Goal: Complete application form

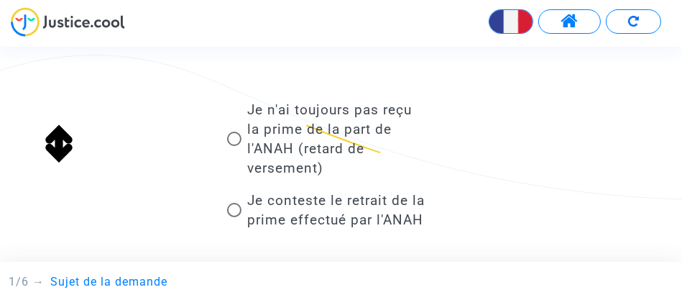
scroll to position [143, 0]
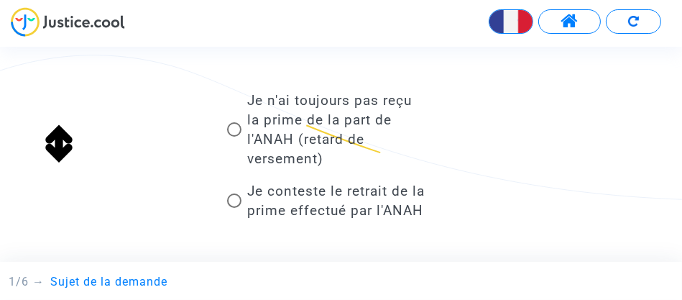
click at [234, 127] on span at bounding box center [234, 129] width 14 height 14
click at [234, 137] on input "Je n'ai toujours pas reçu la prime de la part de l'ANAH (retard de versement)" at bounding box center [234, 137] width 1 height 1
radio input "true"
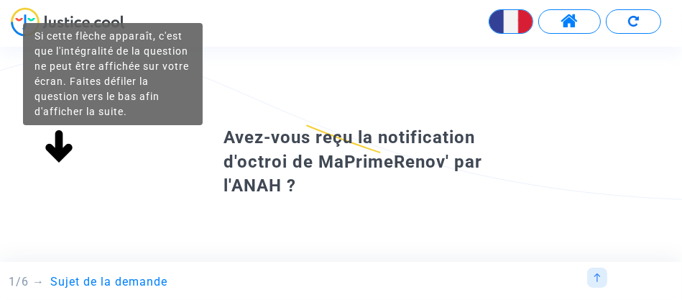
click at [57, 152] on img at bounding box center [59, 147] width 46 height 46
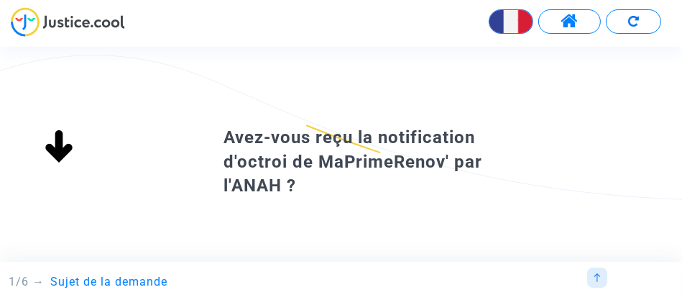
click at [58, 152] on img at bounding box center [59, 147] width 46 height 46
click at [275, 222] on div "Oui Non" at bounding box center [341, 246] width 307 height 96
click at [596, 274] on img at bounding box center [597, 277] width 9 height 9
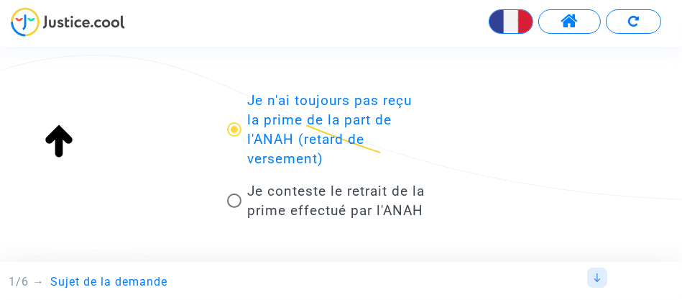
click at [599, 277] on img at bounding box center [597, 277] width 9 height 9
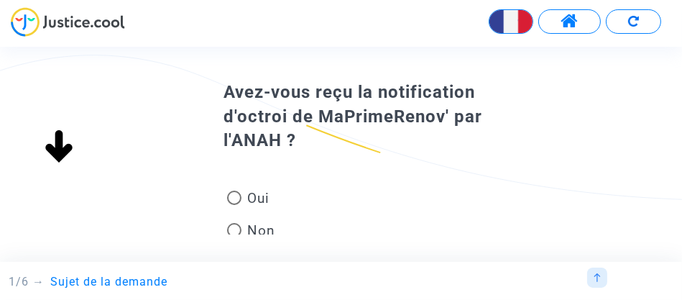
scroll to position [135, 0]
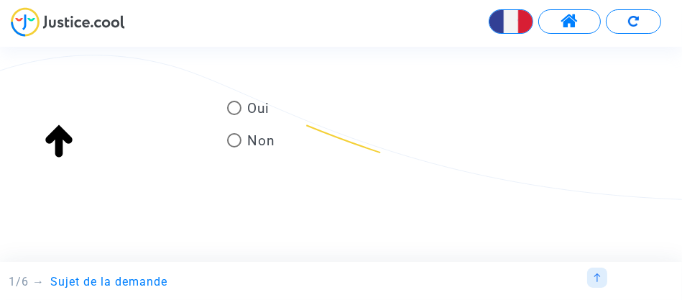
drag, startPoint x: 658, startPoint y: 120, endPoint x: 608, endPoint y: 196, distance: 90.9
click at [661, 216] on div "Avez-vous reçu la notification d'octroi de MaPrimeRenov' par l'ANAH ? Oui Non" at bounding box center [341, 155] width 682 height 180
click at [237, 104] on span at bounding box center [234, 108] width 14 height 14
click at [234, 115] on input "Oui" at bounding box center [234, 115] width 1 height 1
radio input "true"
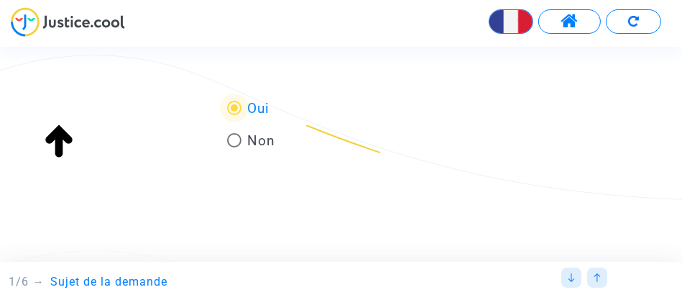
scroll to position [0, 0]
drag, startPoint x: 536, startPoint y: 142, endPoint x: 573, endPoint y: 150, distance: 38.2
click at [545, 180] on div "Avez-vous reçu la notification d'octroi de MaPrimeRenov' par l'ANAH ? Oui Non" at bounding box center [341, 155] width 682 height 180
drag, startPoint x: 620, startPoint y: 109, endPoint x: 612, endPoint y: 178, distance: 69.5
click at [612, 178] on div "Avez-vous reçu la notification d'octroi de MaPrimeRenov' par l'ANAH ? Oui Non" at bounding box center [341, 155] width 682 height 180
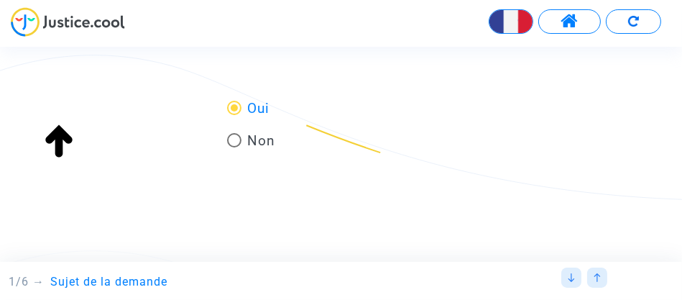
click at [571, 277] on img at bounding box center [571, 277] width 9 height 9
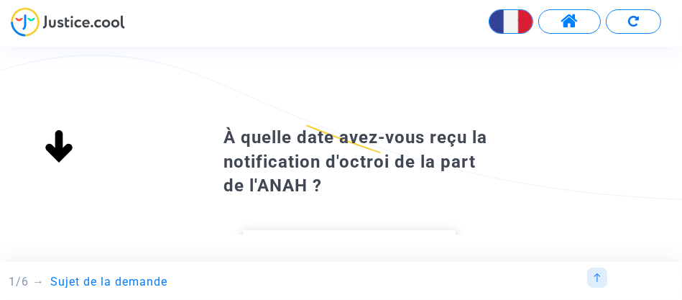
click at [585, 109] on div "Avez-vous reçu la notification d'octroi de MaPrimeRenov' par l'ANAH ? Oui Non À…" at bounding box center [353, 145] width 707 height 196
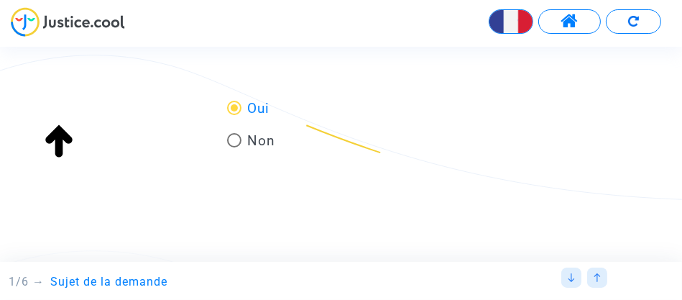
click at [585, 112] on div "Avez-vous reçu la notification d'octroi de MaPrimeRenov' par l'ANAH ? Oui Non" at bounding box center [341, 75] width 682 height 175
click at [570, 274] on img at bounding box center [571, 277] width 9 height 9
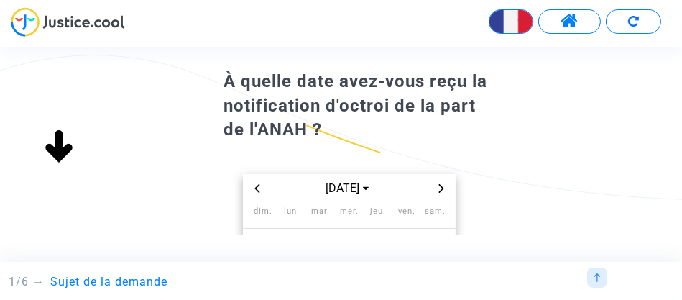
scroll to position [72, 0]
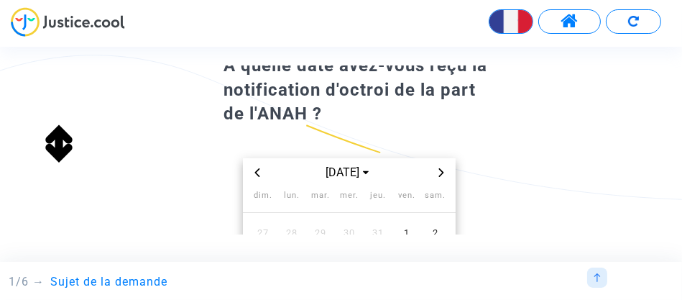
drag, startPoint x: 641, startPoint y: 101, endPoint x: 638, endPoint y: 169, distance: 67.7
click at [638, 169] on div "À quelle date avez-vous reçu la notification d'octroi de la part de l'ANAH ? [D…" at bounding box center [341, 222] width 682 height 343
click at [259, 172] on icon "Previous month" at bounding box center [257, 172] width 9 height 9
click at [259, 171] on icon "Previous month" at bounding box center [257, 172] width 9 height 9
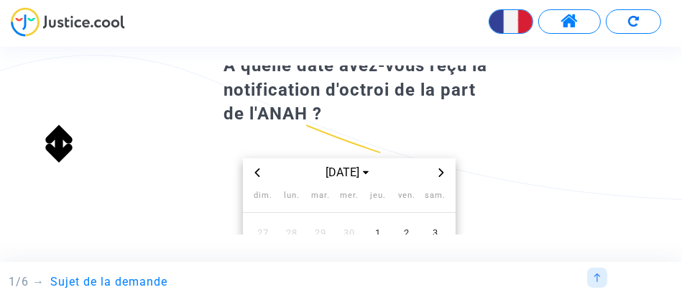
click at [259, 170] on icon "Previous month" at bounding box center [257, 172] width 9 height 9
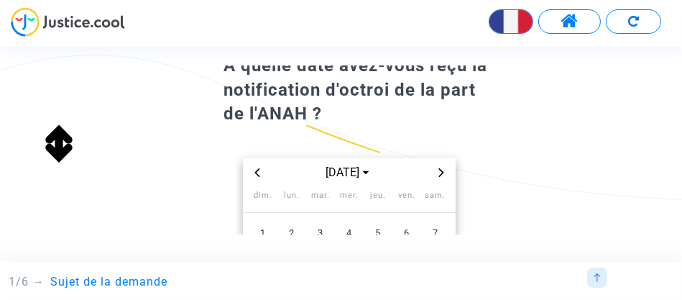
click at [259, 170] on icon "Previous month" at bounding box center [257, 172] width 9 height 9
drag, startPoint x: 681, startPoint y: 113, endPoint x: 681, endPoint y: 148, distance: 35.2
click at [681, 155] on div "À quelle date avez-vous reçu la notification d'octroi de la part de l'ANAH ? [D…" at bounding box center [341, 222] width 682 height 343
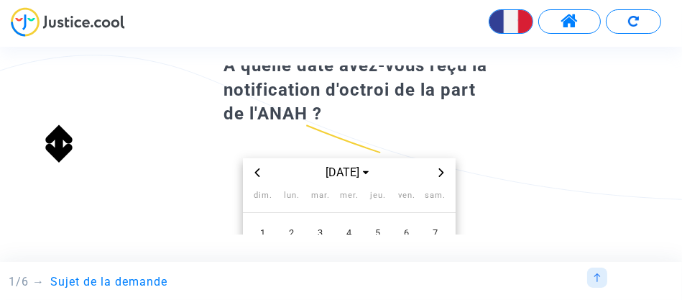
click at [681, 165] on div "À quelle date avez-vous reçu la notification d'octroi de la part de l'ANAH ? [D…" at bounding box center [341, 222] width 682 height 343
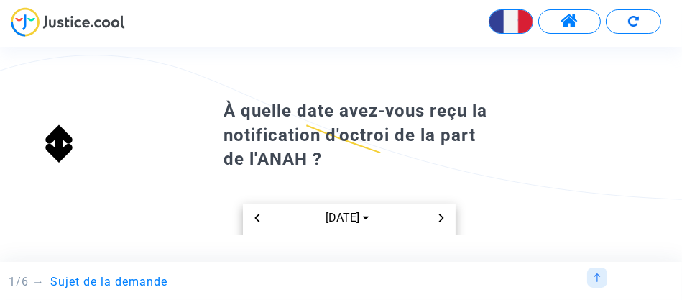
scroll to position [0, 0]
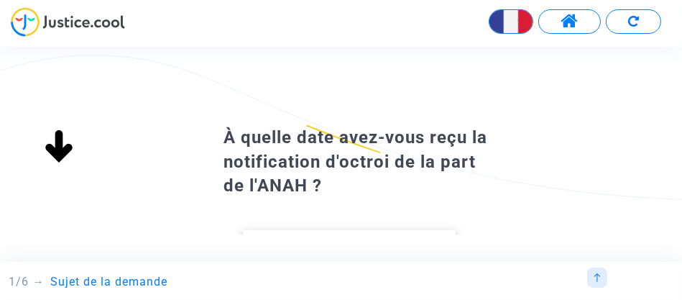
drag, startPoint x: 644, startPoint y: 126, endPoint x: 627, endPoint y: 160, distance: 37.9
click at [633, 178] on div "À quelle date avez-vous reçu la notification d'octroi de la part de l'ANAH ? [D…" at bounding box center [341, 155] width 682 height 180
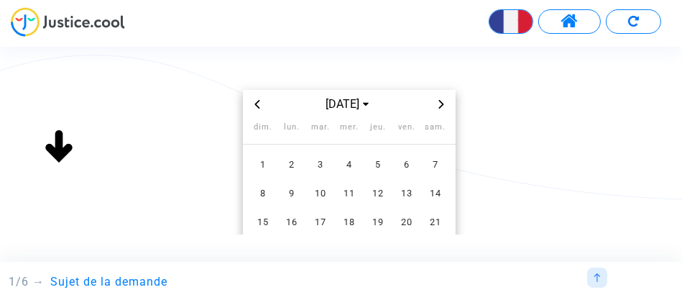
scroll to position [303, 0]
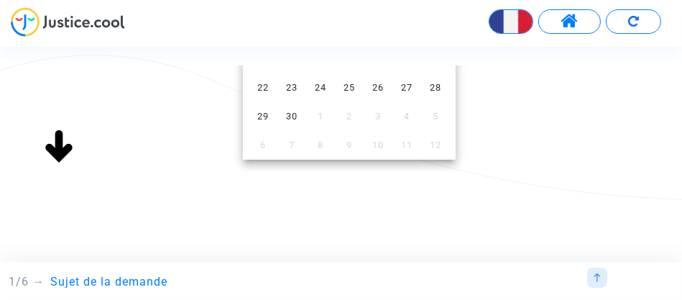
drag, startPoint x: 681, startPoint y: 200, endPoint x: 669, endPoint y: 249, distance: 50.9
click at [670, 83] on html "English Transmission de votre réponse... Avez-vous reçu la notification d'octro…" at bounding box center [341, 41] width 682 height 83
drag, startPoint x: 533, startPoint y: 146, endPoint x: 495, endPoint y: 125, distance: 43.4
drag, startPoint x: 495, startPoint y: 125, endPoint x: 513, endPoint y: 127, distance: 17.4
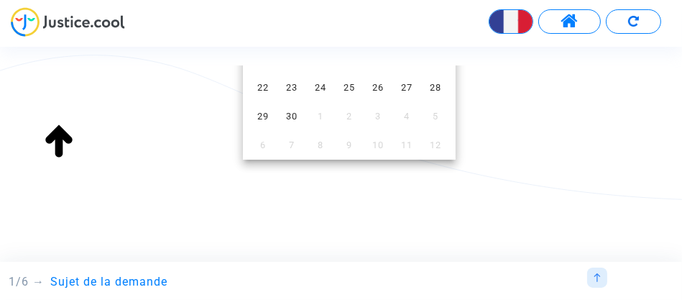
drag, startPoint x: 548, startPoint y: 143, endPoint x: 627, endPoint y: 134, distance: 79.6
drag, startPoint x: 681, startPoint y: 185, endPoint x: 672, endPoint y: 127, distance: 59.6
click at [675, 127] on div "À quelle date avez-vous reçu la notification d'octroi de la part de l'ANAH ? [D…" at bounding box center [341, 155] width 682 height 180
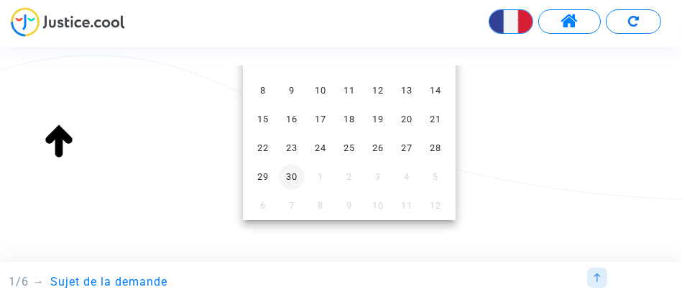
scroll to position [232, 0]
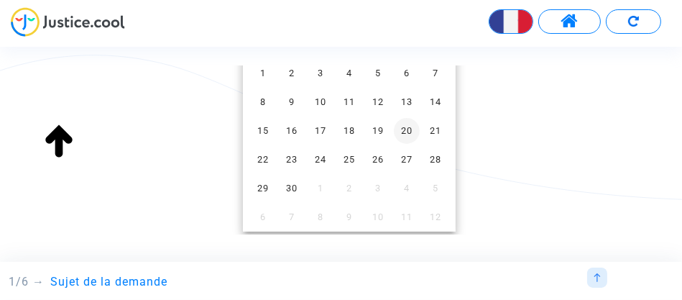
click at [408, 127] on span "20" at bounding box center [407, 131] width 26 height 26
drag, startPoint x: 513, startPoint y: 176, endPoint x: 528, endPoint y: 209, distance: 35.7
click at [517, 213] on div "À quelle date avez-vous reçu la notification d'octroi de la part de l'ANAH ? [D…" at bounding box center [341, 62] width 682 height 343
click at [572, 280] on img at bounding box center [571, 277] width 9 height 9
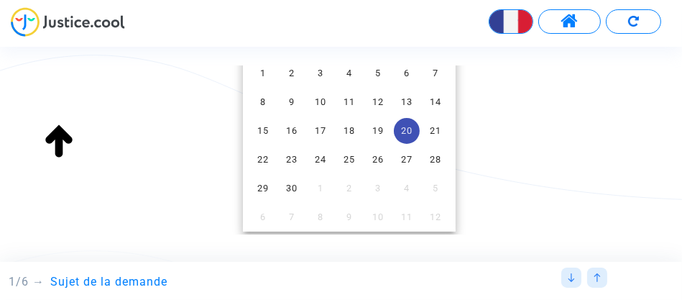
click at [517, 174] on div "À quelle date avez-vous reçu la notification d'octroi de la part de l'ANAH ? [D…" at bounding box center [341, 62] width 682 height 343
drag, startPoint x: 521, startPoint y: 147, endPoint x: 541, endPoint y: 170, distance: 31.1
click at [525, 185] on div "À quelle date avez-vous reçu la notification d'octroi de la part de l'ANAH ? [D…" at bounding box center [341, 62] width 682 height 343
drag, startPoint x: 564, startPoint y: 144, endPoint x: 561, endPoint y: 201, distance: 57.6
click at [562, 201] on div "À quelle date avez-vous reçu la notification d'octroi de la part de l'ANAH ? [D…" at bounding box center [341, 62] width 682 height 343
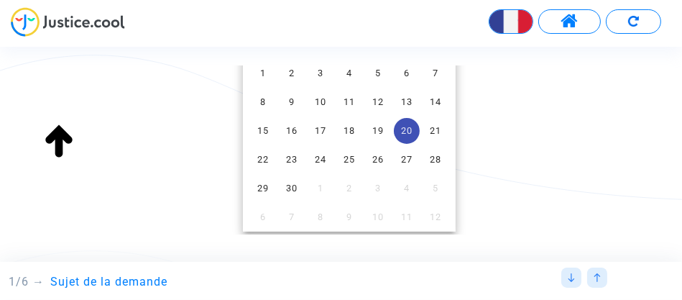
click at [467, 146] on div "[DATE] dim. lun. mar. mer. jeu. ven. sam. 1 2 3 4 5 6 7 8 9 10 11 12 13 14 15 1…" at bounding box center [350, 115] width 252 height 233
drag, startPoint x: 477, startPoint y: 146, endPoint x: 513, endPoint y: 208, distance: 71.5
click at [497, 213] on div "À quelle date avez-vous reçu la notification d'octroi de la part de l'ANAH ? [D…" at bounding box center [341, 62] width 682 height 343
drag, startPoint x: 634, startPoint y: 139, endPoint x: 628, endPoint y: 196, distance: 57.1
click at [628, 196] on div "À quelle date avez-vous reçu la notification d'octroi de la part de l'ANAH ? [D…" at bounding box center [341, 62] width 682 height 343
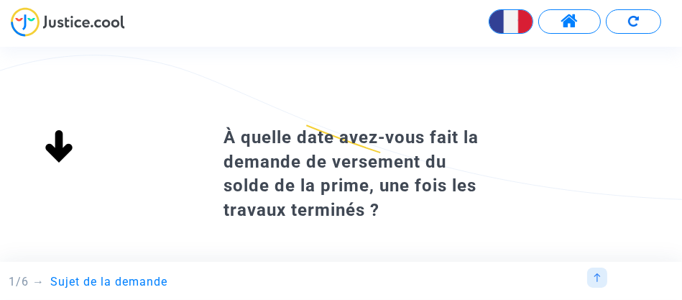
scroll to position [232, 0]
drag, startPoint x: 521, startPoint y: 173, endPoint x: 519, endPoint y: 209, distance: 36.7
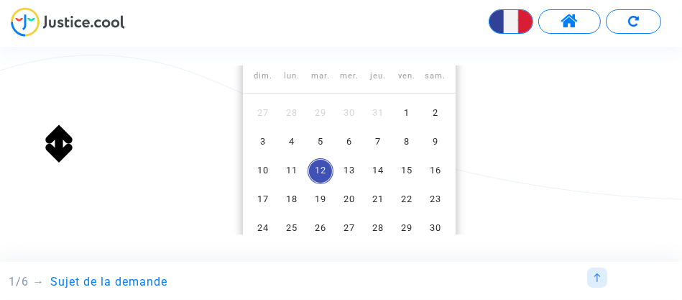
scroll to position [143, 0]
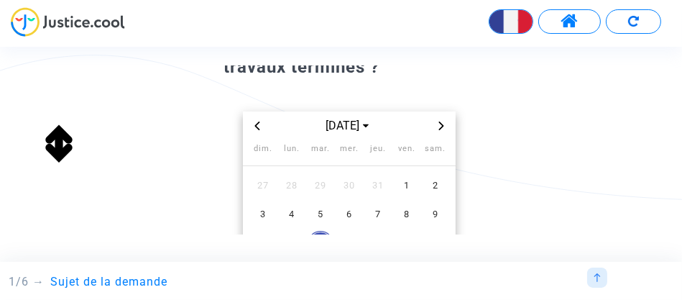
click at [258, 122] on icon "Previous month" at bounding box center [257, 126] width 5 height 9
click at [257, 122] on icon "Previous month" at bounding box center [257, 126] width 9 height 9
click at [256, 122] on icon "Previous month" at bounding box center [257, 126] width 9 height 9
click at [254, 124] on icon "Previous month" at bounding box center [257, 126] width 9 height 9
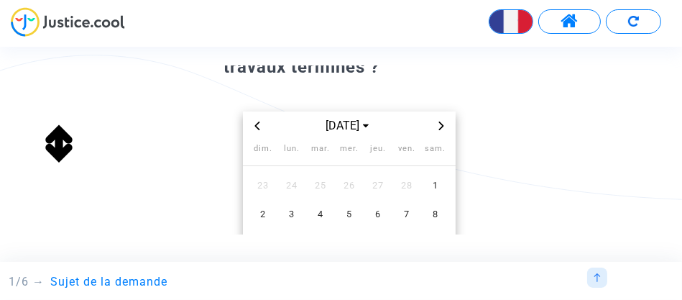
click at [254, 124] on icon "Previous month" at bounding box center [257, 126] width 9 height 9
click at [253, 124] on icon "Previous month" at bounding box center [257, 126] width 9 height 9
click at [252, 124] on span "Previous month" at bounding box center [257, 125] width 17 height 17
click at [251, 124] on span "Previous month" at bounding box center [257, 125] width 17 height 17
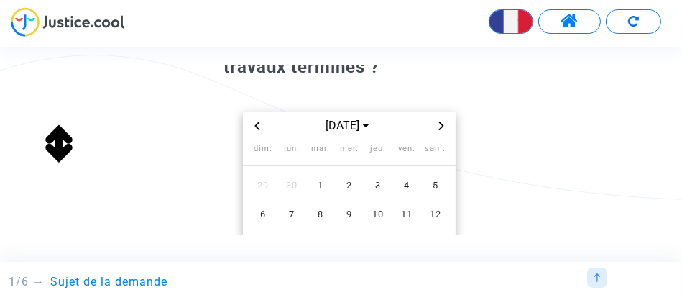
click at [248, 124] on div "[DATE]" at bounding box center [349, 125] width 213 height 29
click at [245, 123] on div "[DATE]" at bounding box center [349, 125] width 213 height 29
click at [244, 122] on div "[DATE]" at bounding box center [349, 125] width 213 height 29
click at [257, 122] on icon "Previous month" at bounding box center [257, 126] width 9 height 9
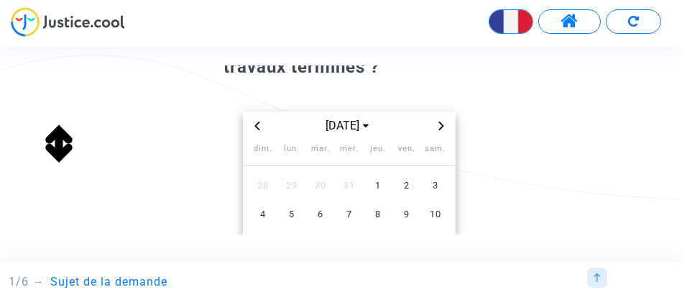
click at [255, 122] on icon "Previous month" at bounding box center [257, 126] width 9 height 9
click at [439, 127] on icon "Next month" at bounding box center [441, 126] width 9 height 9
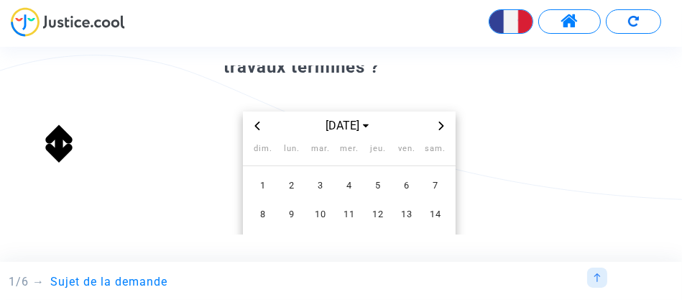
drag, startPoint x: 485, startPoint y: 142, endPoint x: 487, endPoint y: 164, distance: 21.7
click at [487, 164] on div "[DATE] dim. lun. mar. mer. jeu. ven. sam. 1 2 3 4 5 6 7 8 9 10 11 12 13 14 15 1…" at bounding box center [341, 212] width 307 height 265
drag, startPoint x: 502, startPoint y: 165, endPoint x: 494, endPoint y: 186, distance: 22.3
click at [500, 196] on div "À quelle date avez-vous fait la demande de versement du solde de la prime, une …" at bounding box center [341, 163] width 682 height 367
drag, startPoint x: 475, startPoint y: 164, endPoint x: 579, endPoint y: 182, distance: 105.1
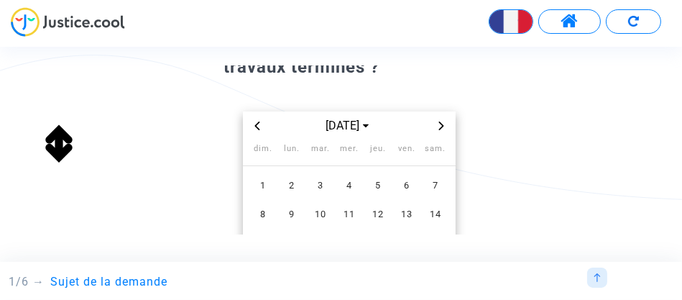
click at [539, 188] on div "À quelle date avez-vous fait la demande de versement du solde de la prime, une …" at bounding box center [341, 163] width 682 height 367
drag, startPoint x: 644, startPoint y: 120, endPoint x: 576, endPoint y: 196, distance: 101.8
click at [628, 193] on div "À quelle date avez-vous fait la demande de versement du solde de la prime, une …" at bounding box center [341, 163] width 682 height 367
drag, startPoint x: 512, startPoint y: 203, endPoint x: 505, endPoint y: 213, distance: 12.4
click at [504, 216] on div "À quelle date avez-vous fait la demande de versement du solde de la prime, une …" at bounding box center [341, 163] width 682 height 367
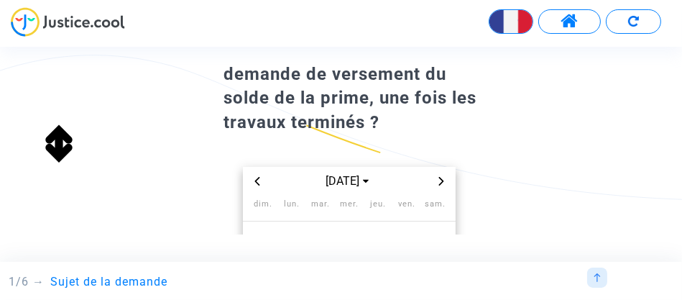
scroll to position [72, 0]
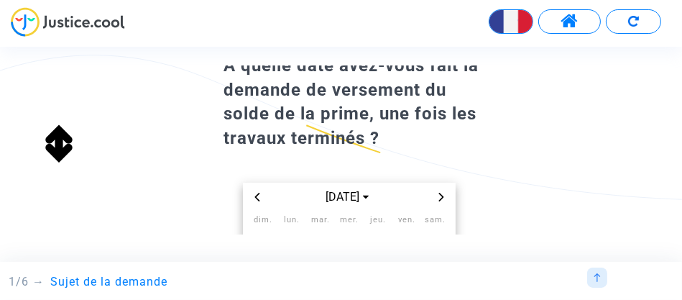
drag, startPoint x: 552, startPoint y: 185, endPoint x: 554, endPoint y: 229, distance: 43.2
click at [554, 230] on div "À quelle date avez-vous fait la demande de versement du solde de la prime, une …" at bounding box center [341, 234] width 682 height 367
drag, startPoint x: 511, startPoint y: 112, endPoint x: 562, endPoint y: 184, distance: 88.2
click at [528, 196] on div "À quelle date avez-vous fait la demande de versement du solde de la prime, une …" at bounding box center [341, 234] width 682 height 367
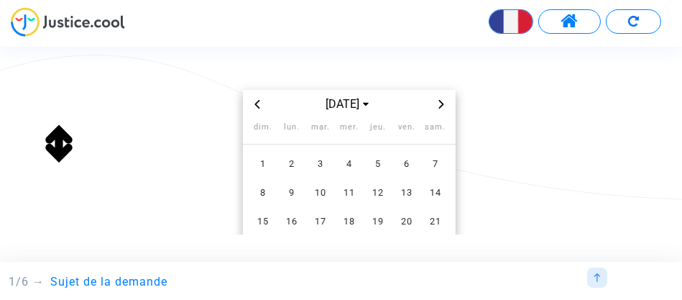
scroll to position [216, 0]
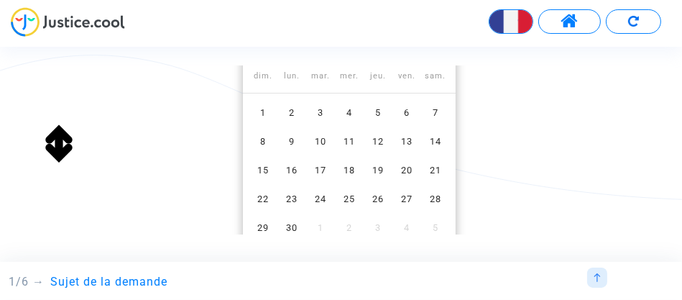
click at [538, 181] on div "À quelle date avez-vous fait la demande de versement du solde de la prime, une …" at bounding box center [341, 90] width 682 height 367
click at [407, 167] on span "20" at bounding box center [407, 171] width 26 height 26
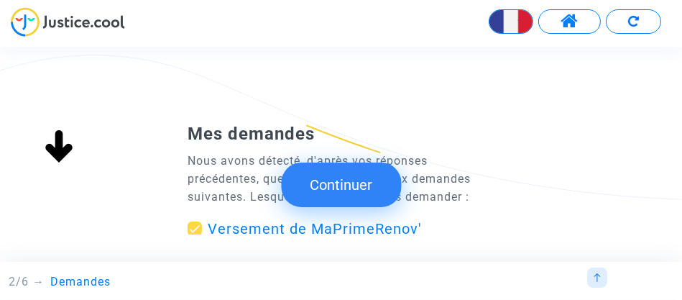
scroll to position [0, 0]
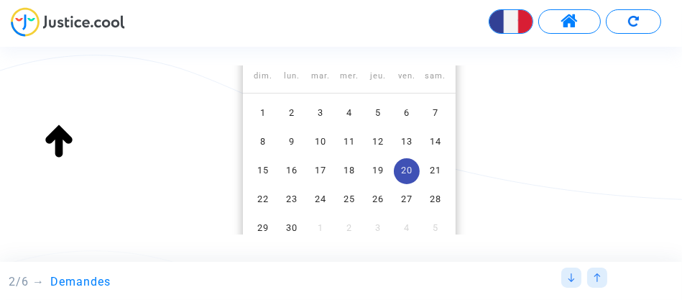
drag, startPoint x: 516, startPoint y: 157, endPoint x: 521, endPoint y: 209, distance: 52.1
click at [522, 214] on div "À quelle date avez-vous fait la demande de versement du solde de la prime, une …" at bounding box center [341, 90] width 682 height 367
drag, startPoint x: 510, startPoint y: 138, endPoint x: 534, endPoint y: 216, distance: 82.1
click at [524, 222] on div "À quelle date avez-vous fait la demande de versement du solde de la prime, une …" at bounding box center [341, 90] width 682 height 367
click at [567, 275] on div at bounding box center [572, 277] width 20 height 20
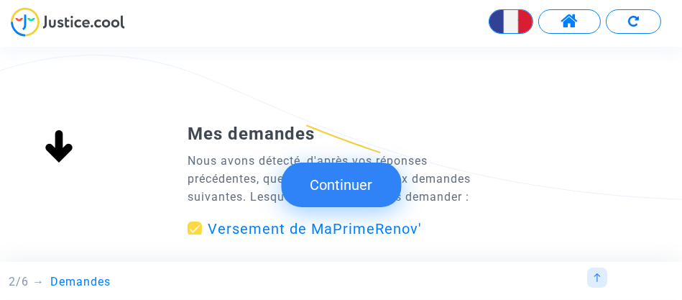
click at [572, 275] on div "2/6 → Demandes Sujet de la demande Demandes Votre score Participants Documents …" at bounding box center [341, 278] width 665 height 32
click at [354, 183] on button "Continuer" at bounding box center [341, 184] width 120 height 45
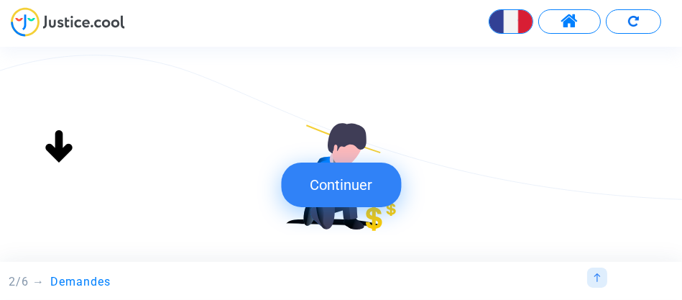
click at [339, 187] on button "Continuer" at bounding box center [341, 184] width 120 height 45
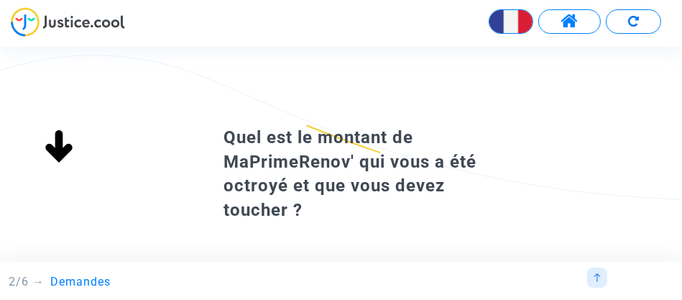
drag, startPoint x: 496, startPoint y: 196, endPoint x: 485, endPoint y: 219, distance: 25.7
click at [493, 221] on div "Quel est le montant de MaPrimeRenov' qui vous a été octroyé et que vous devez t…" at bounding box center [341, 218] width 682 height 191
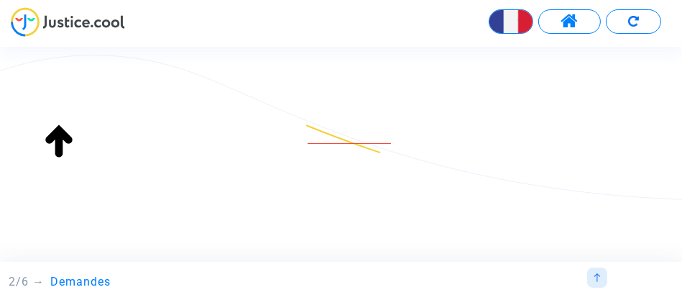
scroll to position [79, 0]
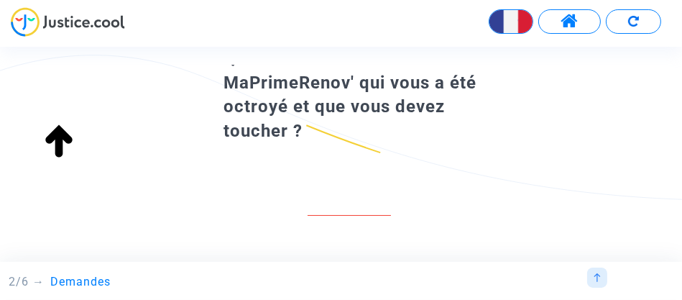
drag, startPoint x: 314, startPoint y: 162, endPoint x: 468, endPoint y: 163, distance: 153.9
click at [348, 203] on div at bounding box center [349, 203] width 83 height 57
drag, startPoint x: 538, startPoint y: 114, endPoint x: 543, endPoint y: 166, distance: 52.7
click at [544, 166] on div "Quel est le montant de MaPrimeRenov' qui vous a été octroyé et que vous devez t…" at bounding box center [341, 139] width 682 height 191
drag, startPoint x: 558, startPoint y: 181, endPoint x: 564, endPoint y: 237, distance: 56.5
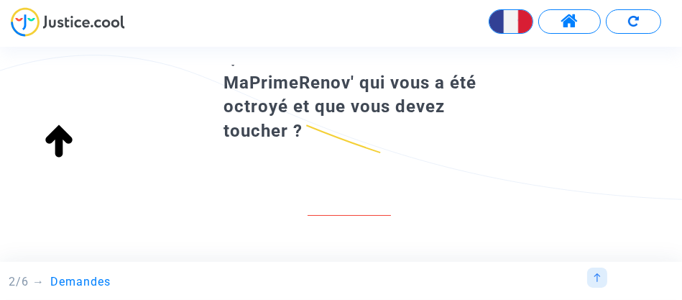
click at [566, 241] on div "Quel est le montant de MaPrimeRenov' qui vous a été octroyé et que vous devez t…" at bounding box center [341, 145] width 682 height 196
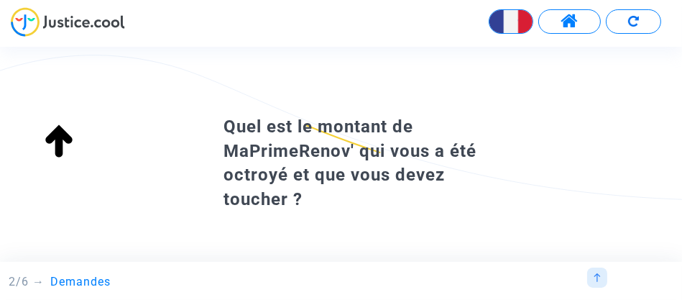
scroll to position [0, 0]
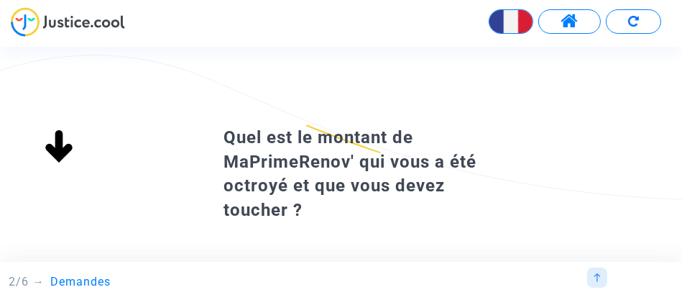
drag, startPoint x: 603, startPoint y: 149, endPoint x: 625, endPoint y: 200, distance: 55.4
click at [619, 203] on div "Quel est le montant de MaPrimeRenov' qui vous a été octroyé et que vous devez t…" at bounding box center [341, 218] width 682 height 191
drag, startPoint x: 533, startPoint y: 246, endPoint x: 558, endPoint y: 162, distance: 86.9
click at [539, 83] on html "English Transmission de votre réponse... Continuer Entrons maintenant dans le d…" at bounding box center [341, 41] width 682 height 83
drag, startPoint x: 553, startPoint y: 237, endPoint x: 542, endPoint y: 242, distance: 11.6
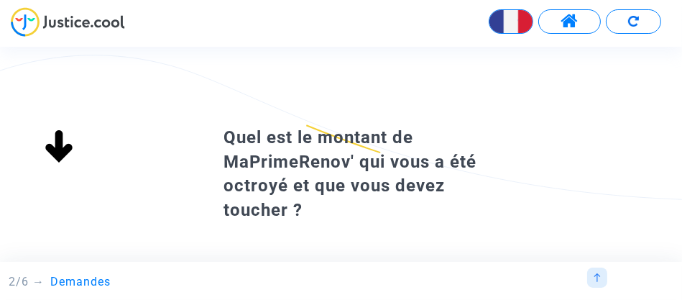
click at [553, 237] on div "Quel est le montant de MaPrimeRenov' qui vous a été octroyé et que vous devez t…" at bounding box center [341, 145] width 682 height 196
click at [298, 83] on html "English Transmission de votre réponse... Continuer Entrons maintenant dans le d…" at bounding box center [341, 41] width 682 height 83
drag, startPoint x: 128, startPoint y: 154, endPoint x: 234, endPoint y: 233, distance: 132.0
click at [152, 235] on div "Quel est le montant de MaPrimeRenov' qui vous a été octroyé et que vous devez t…" at bounding box center [341, 145] width 682 height 196
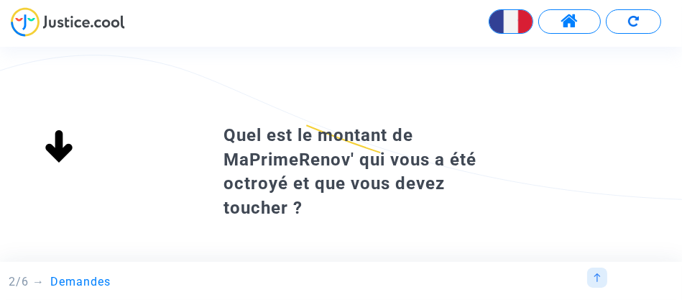
click at [375, 186] on span "Quel est le montant de MaPrimeRenov' qui vous a été octroyé et que vous devez t…" at bounding box center [350, 171] width 253 height 93
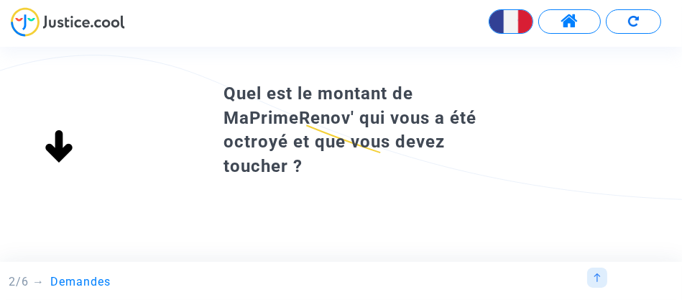
scroll to position [151, 0]
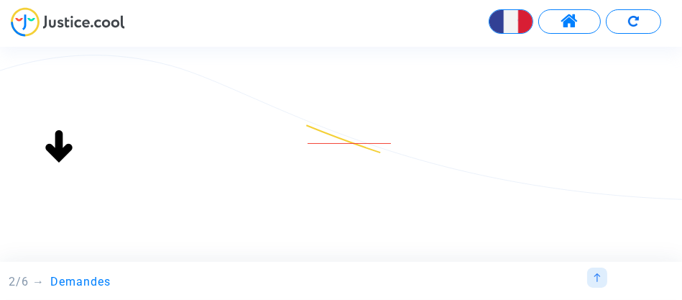
drag, startPoint x: 669, startPoint y: 102, endPoint x: 668, endPoint y: 266, distance: 163.9
click at [34, 83] on app-form "Transmission de votre réponse... Continuer Entrons maintenant dans le détail de…" at bounding box center [34, 83] width 0 height 0
drag, startPoint x: 57, startPoint y: 256, endPoint x: 30, endPoint y: 248, distance: 27.8
click at [36, 83] on html "English Transmission de votre réponse... Continuer Entrons maintenant dans le d…" at bounding box center [341, 41] width 682 height 83
click at [597, 277] on img at bounding box center [597, 277] width 9 height 9
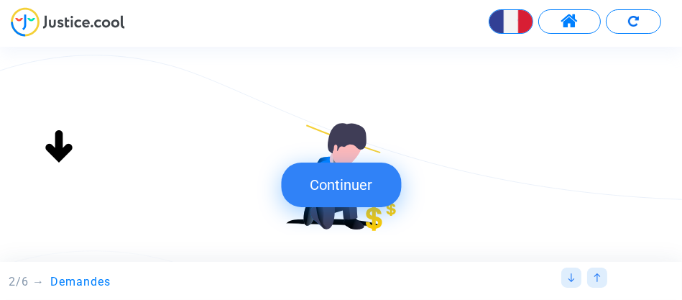
click at [344, 182] on button "Continuer" at bounding box center [341, 184] width 120 height 45
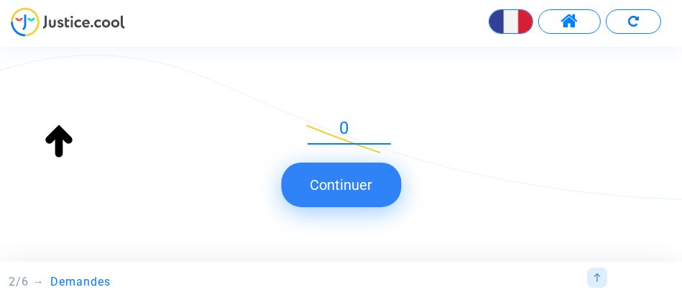
click at [385, 136] on input "0" at bounding box center [349, 128] width 83 height 19
click at [386, 134] on input "-1" at bounding box center [349, 128] width 83 height 19
click at [386, 134] on input "-2" at bounding box center [349, 128] width 83 height 19
click at [387, 120] on input "-1" at bounding box center [349, 128] width 83 height 19
click at [387, 120] on input "0" at bounding box center [349, 128] width 83 height 19
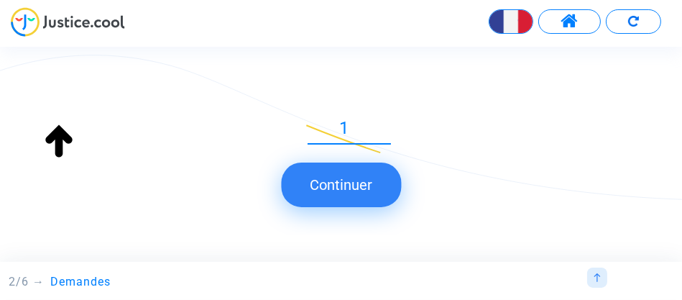
click at [387, 120] on input "1" at bounding box center [349, 128] width 83 height 19
click at [387, 120] on input "2" at bounding box center [349, 128] width 83 height 19
click at [387, 120] on input "3" at bounding box center [349, 128] width 83 height 19
click at [387, 120] on input "4" at bounding box center [349, 128] width 83 height 19
click at [387, 120] on input "5" at bounding box center [349, 128] width 83 height 19
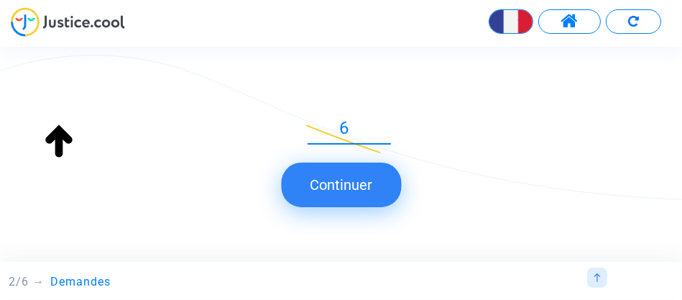
click at [387, 120] on input "6" at bounding box center [349, 128] width 83 height 19
click at [387, 120] on input "7" at bounding box center [349, 128] width 83 height 19
click at [387, 120] on input "10" at bounding box center [349, 128] width 83 height 19
click at [387, 120] on input "11" at bounding box center [349, 128] width 83 height 19
click at [387, 120] on input "33" at bounding box center [349, 128] width 83 height 19
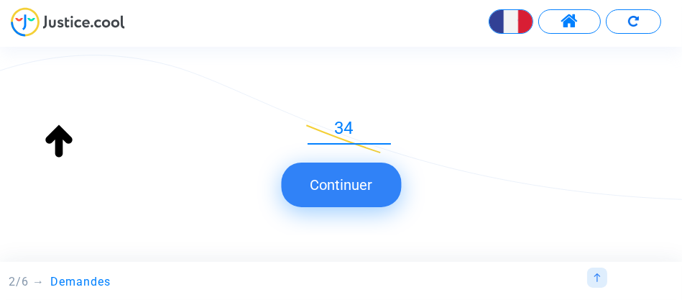
click at [387, 120] on input "34" at bounding box center [349, 128] width 83 height 19
click at [387, 120] on input "35" at bounding box center [349, 128] width 83 height 19
click at [387, 120] on input "36" at bounding box center [349, 128] width 83 height 19
click at [387, 120] on input "37" at bounding box center [349, 128] width 83 height 19
click at [387, 120] on input "38" at bounding box center [349, 128] width 83 height 19
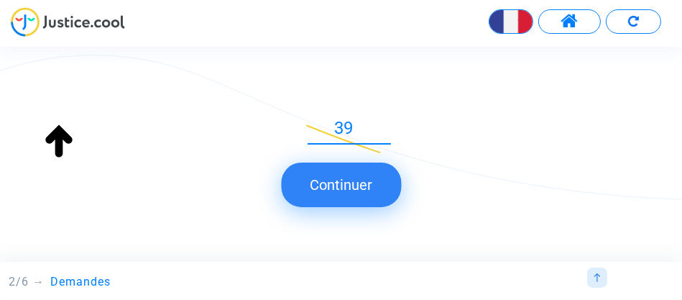
click at [387, 120] on input "39" at bounding box center [349, 128] width 83 height 19
click at [387, 120] on input "40" at bounding box center [349, 128] width 83 height 19
click at [387, 120] on input "41" at bounding box center [349, 128] width 83 height 19
type input "42"
click at [387, 120] on input "42" at bounding box center [349, 128] width 83 height 19
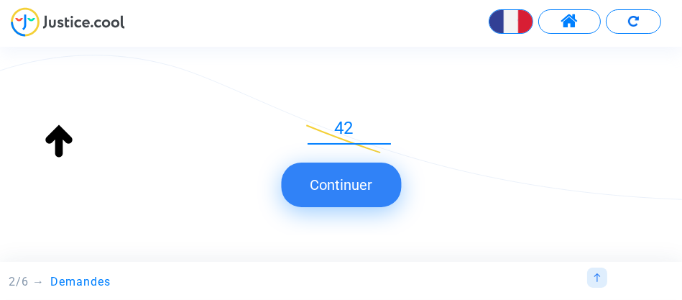
click at [357, 131] on input "42" at bounding box center [349, 128] width 83 height 19
click at [340, 183] on button "Continuer" at bounding box center [341, 184] width 120 height 45
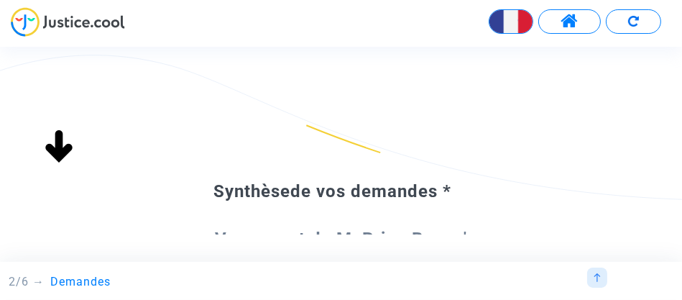
drag, startPoint x: 575, startPoint y: 165, endPoint x: 608, endPoint y: 172, distance: 33.0
drag, startPoint x: 534, startPoint y: 60, endPoint x: 537, endPoint y: 40, distance: 19.6
drag, startPoint x: 553, startPoint y: 212, endPoint x: 567, endPoint y: 185, distance: 29.9
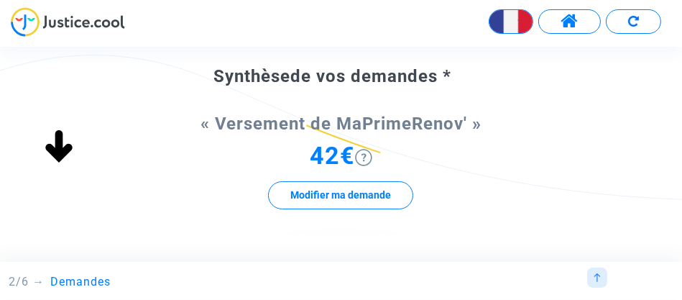
scroll to position [143, 0]
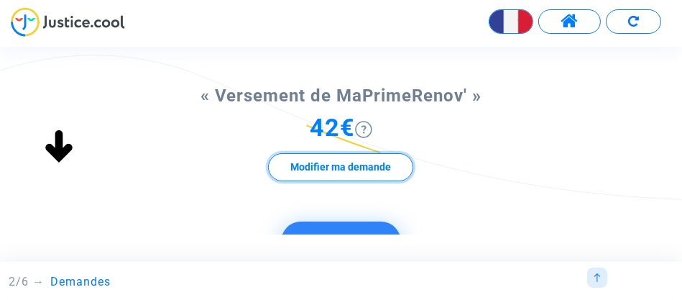
click at [338, 167] on button "Modifier ma demande" at bounding box center [340, 167] width 145 height 28
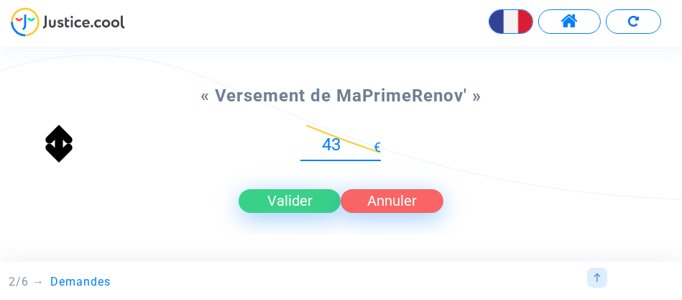
click at [368, 137] on input "43" at bounding box center [337, 144] width 73 height 19
click at [368, 137] on input "44" at bounding box center [337, 144] width 73 height 19
type input "269"
click at [368, 137] on input "269" at bounding box center [337, 144] width 73 height 19
click at [356, 138] on input "269" at bounding box center [337, 144] width 73 height 19
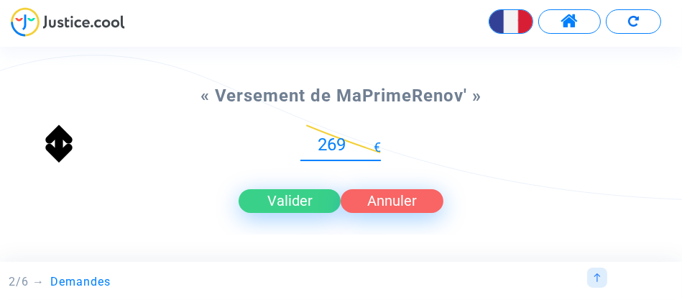
drag, startPoint x: 350, startPoint y: 142, endPoint x: 315, endPoint y: 138, distance: 35.4
click at [314, 141] on input "269" at bounding box center [337, 144] width 73 height 19
click at [315, 150] on input "Nouvelle proposition" at bounding box center [337, 144] width 73 height 19
type input "42300.00"
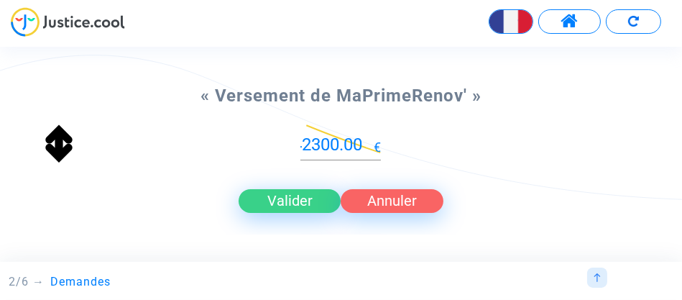
scroll to position [0, 0]
click at [296, 200] on button "Valider" at bounding box center [290, 200] width 102 height 23
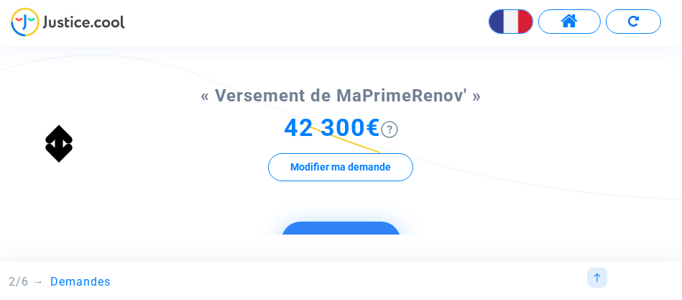
drag, startPoint x: 620, startPoint y: 124, endPoint x: 618, endPoint y: 156, distance: 31.7
click at [618, 156] on div "Synthèse de vos demandes * « Versement de MaPrimeRenov' » 42 300€ Modifier ma d…" at bounding box center [341, 194] width 682 height 428
drag, startPoint x: 681, startPoint y: 108, endPoint x: 660, endPoint y: 150, distance: 47.3
click at [669, 149] on div "Synthèse de vos demandes * « Versement de MaPrimeRenov' » 42 300€ Modifier ma d…" at bounding box center [341, 194] width 682 height 428
click at [364, 224] on button "Continuer" at bounding box center [341, 243] width 120 height 45
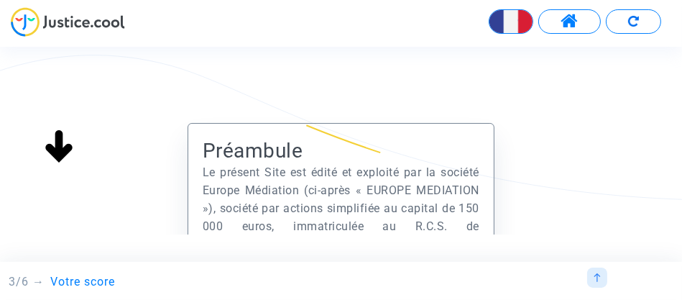
drag, startPoint x: 532, startPoint y: 180, endPoint x: 510, endPoint y: 174, distance: 23.0
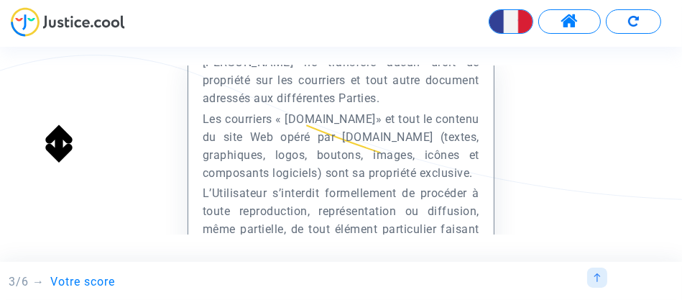
scroll to position [42432, 0]
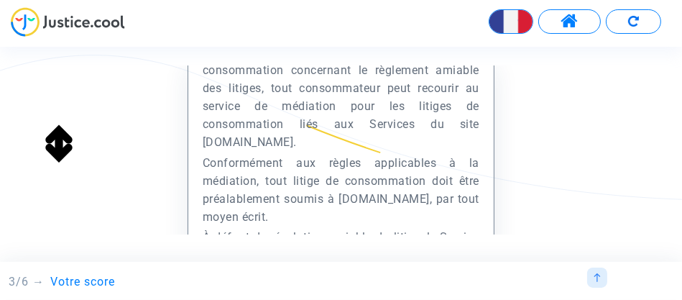
drag, startPoint x: 568, startPoint y: 137, endPoint x: 594, endPoint y: 173, distance: 44.3
click at [563, 184] on div "Préambule Le présent Site est édité et exploité par la société Europe Médiation…" at bounding box center [341, 246] width 682 height 390
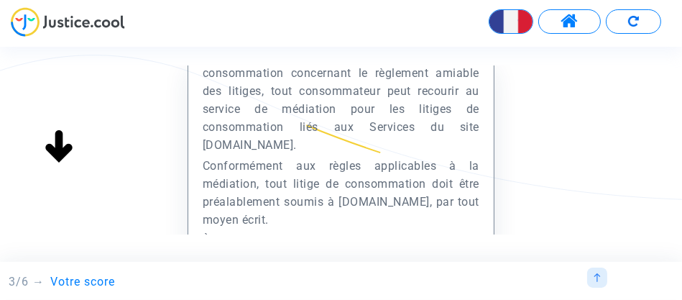
scroll to position [72, 0]
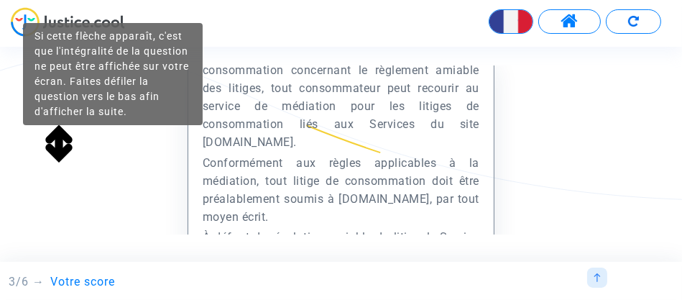
click at [63, 150] on img at bounding box center [59, 147] width 46 height 46
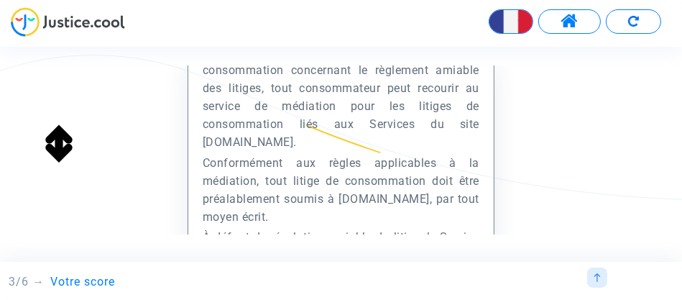
drag, startPoint x: 677, startPoint y: 115, endPoint x: 611, endPoint y: 192, distance: 101.5
click at [662, 229] on div "Préambule Le présent Site est édité et exploité par la société Europe Médiation…" at bounding box center [341, 246] width 682 height 390
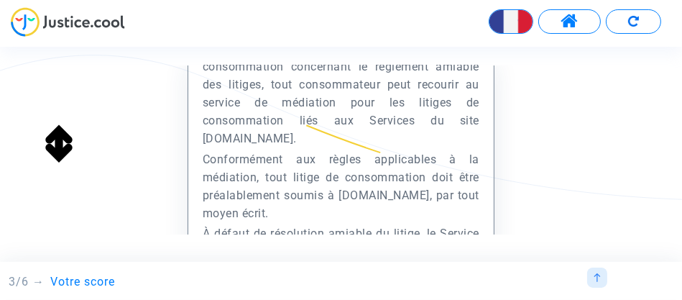
click at [604, 138] on div "Préambule Le présent Site est édité et exploité par la société Europe Médiation…" at bounding box center [341, 242] width 682 height 390
click at [518, 175] on div "Préambule Le présent Site est édité et exploité par la société Europe Médiation…" at bounding box center [341, 242] width 682 height 390
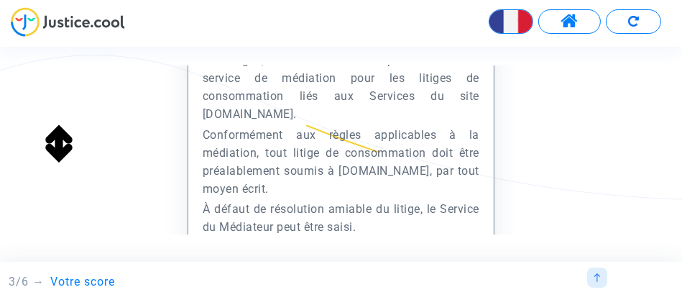
drag, startPoint x: 549, startPoint y: 161, endPoint x: 580, endPoint y: 183, distance: 38.1
click at [556, 221] on div "Préambule Le présent Site est édité et exploité par la société Europe Médiation…" at bounding box center [341, 218] width 682 height 390
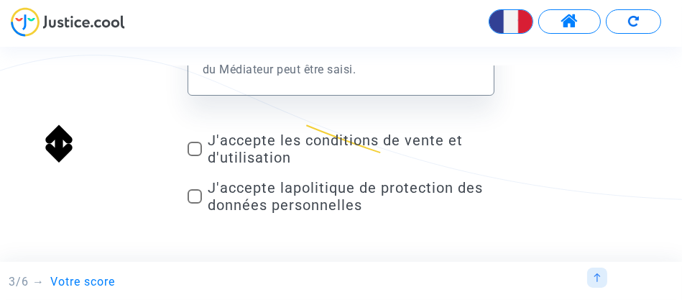
scroll to position [329, 0]
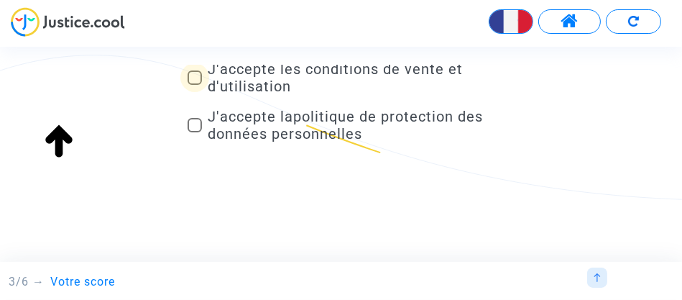
click at [193, 75] on span at bounding box center [195, 77] width 14 height 14
click at [194, 85] on input "J'accepte les conditions de vente et d'utilisation" at bounding box center [194, 85] width 1 height 1
checkbox input "true"
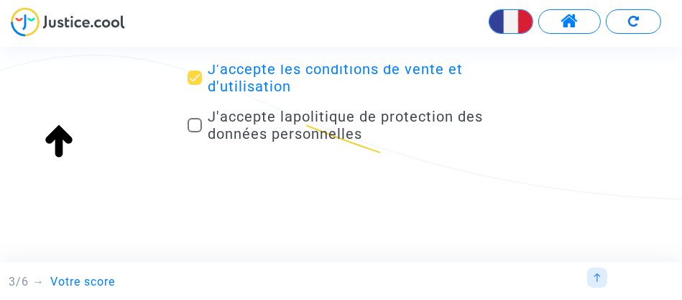
click at [195, 128] on span at bounding box center [195, 125] width 14 height 14
click at [195, 132] on input "J'accepte la politique de protection des données personnelles" at bounding box center [194, 132] width 1 height 1
checkbox input "true"
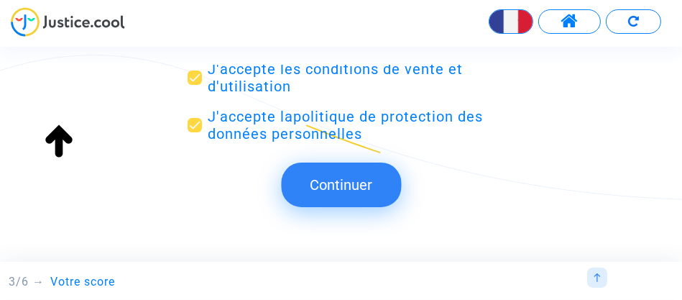
click at [353, 188] on button "Continuer" at bounding box center [341, 184] width 120 height 45
